Goal: Information Seeking & Learning: Learn about a topic

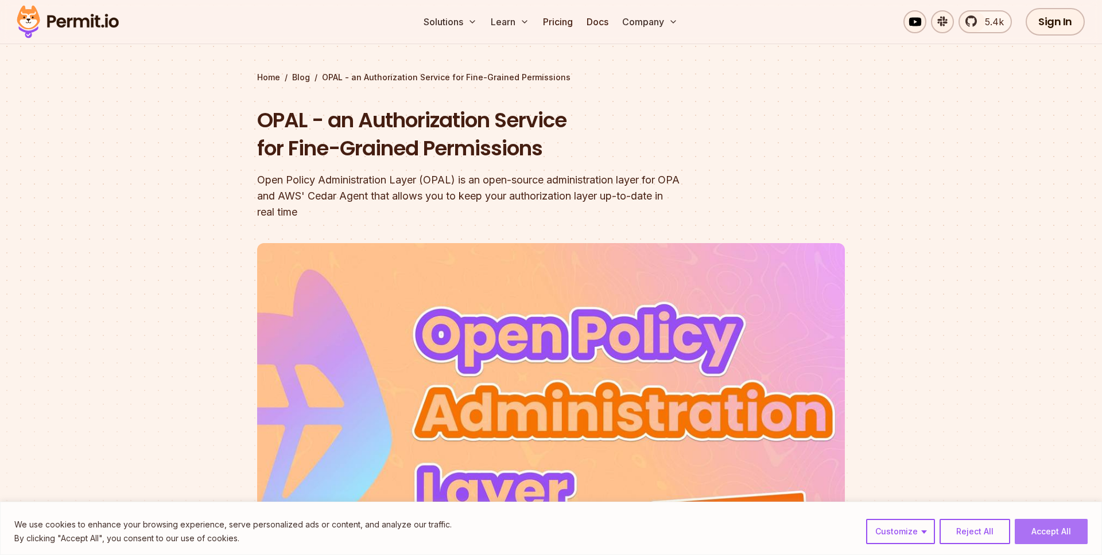
click at [1044, 525] on button "Accept All" at bounding box center [1051, 531] width 73 height 25
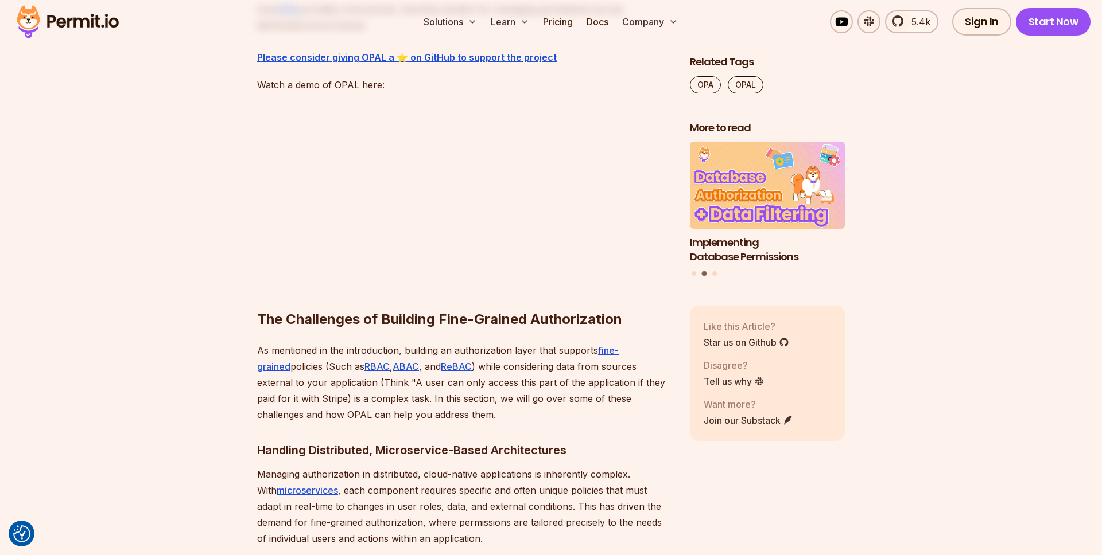
scroll to position [955, 0]
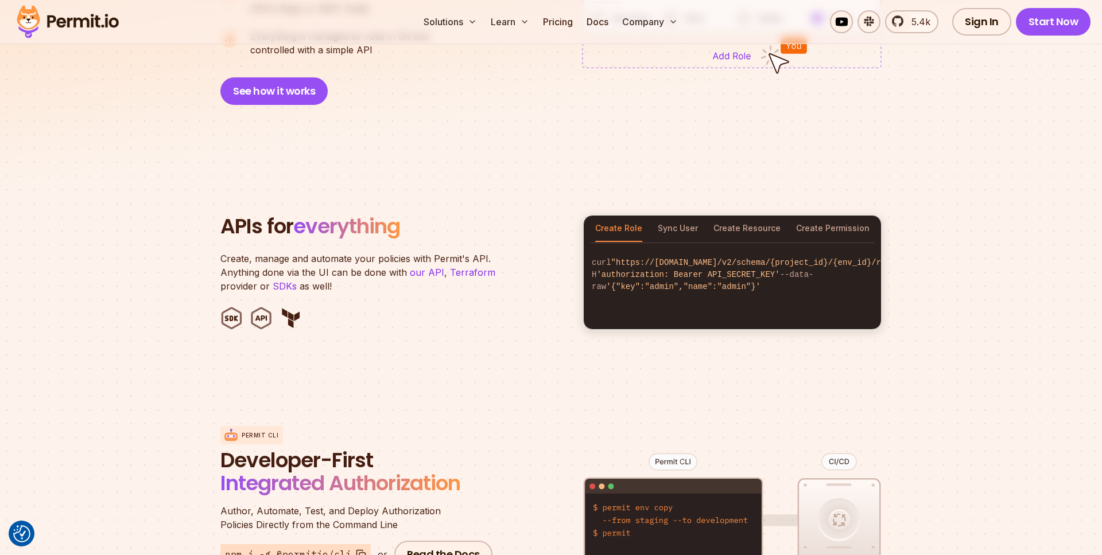
scroll to position [1054, 0]
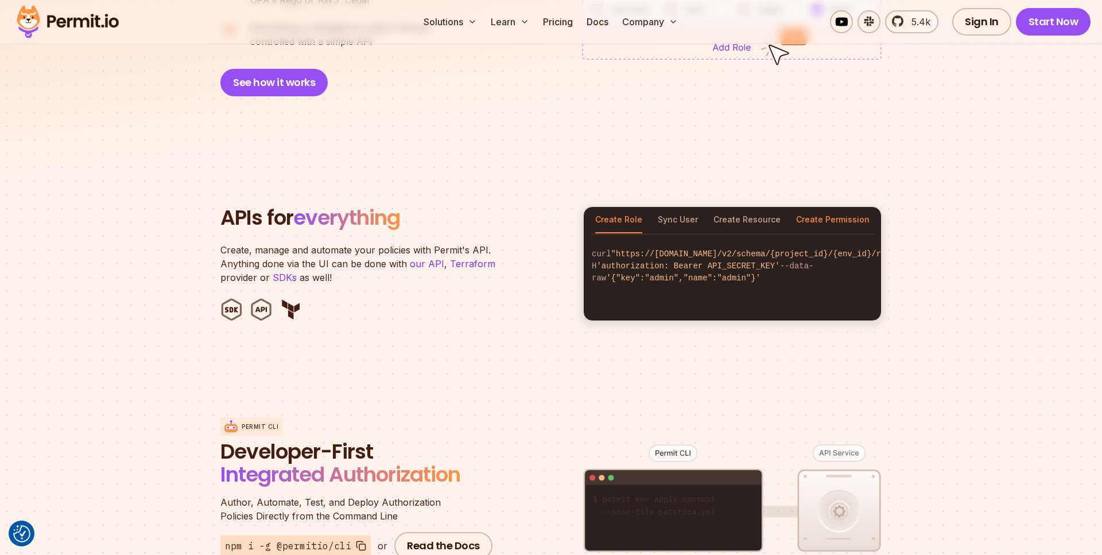
click at [826, 209] on button "Create Permission" at bounding box center [832, 220] width 73 height 26
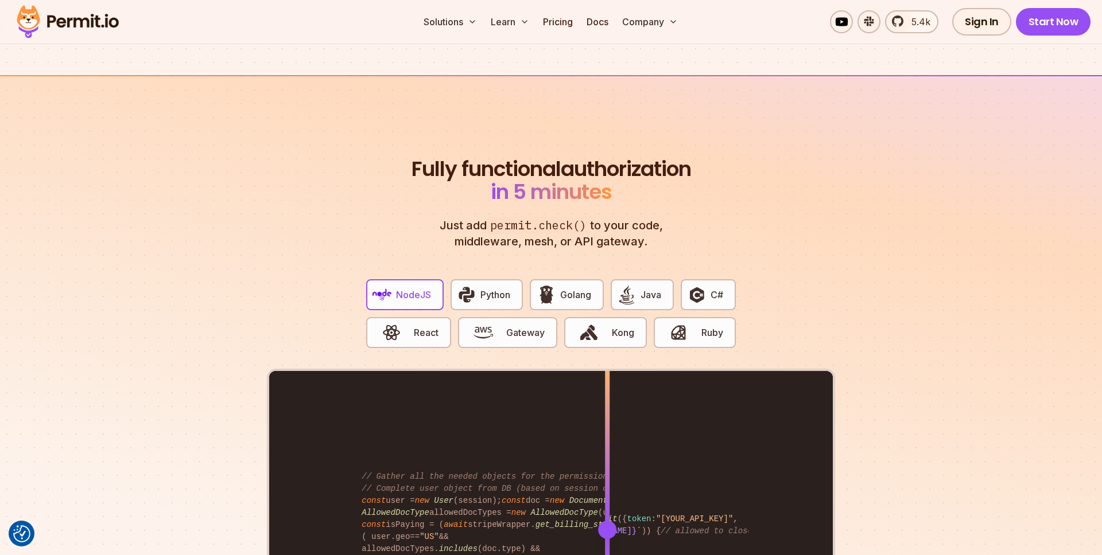
scroll to position [2157, 0]
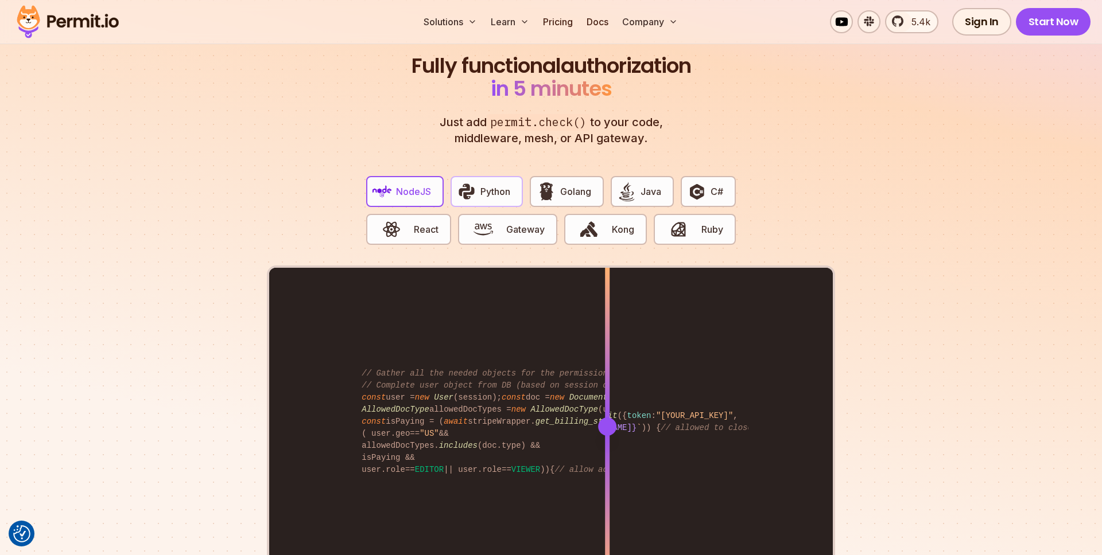
click at [492, 189] on button "Python" at bounding box center [486, 191] width 72 height 31
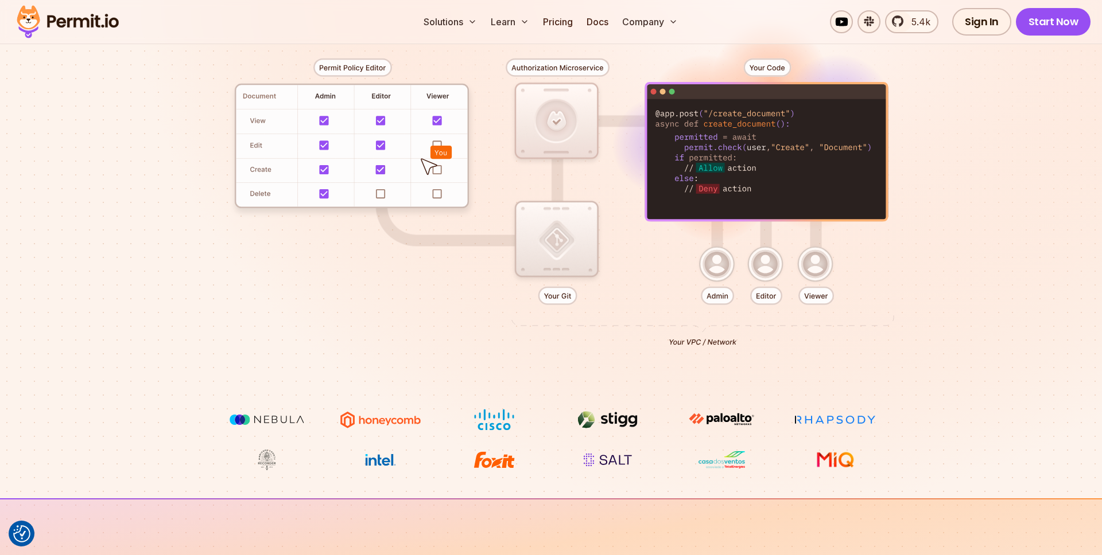
scroll to position [0, 0]
